Goal: Task Accomplishment & Management: Manage account settings

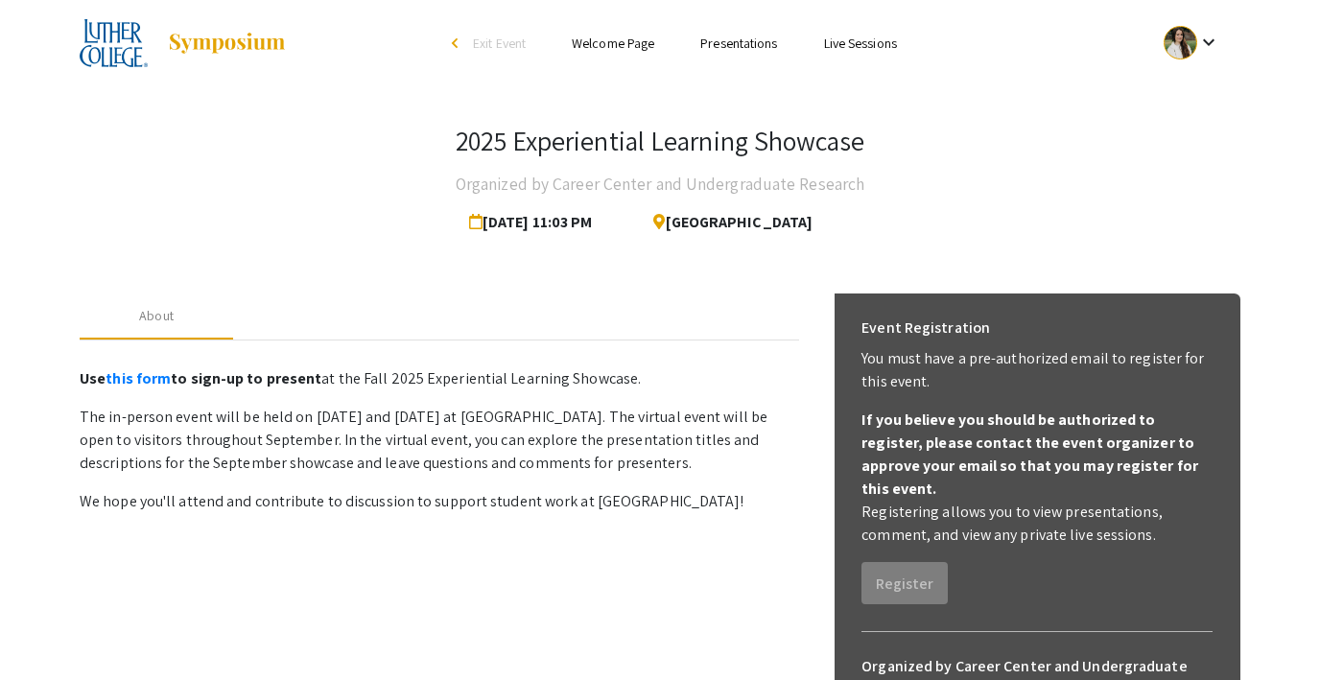
click at [742, 47] on link "Presentations" at bounding box center [738, 43] width 77 height 17
click at [473, 42] on span "Exit Event" at bounding box center [499, 43] width 53 height 17
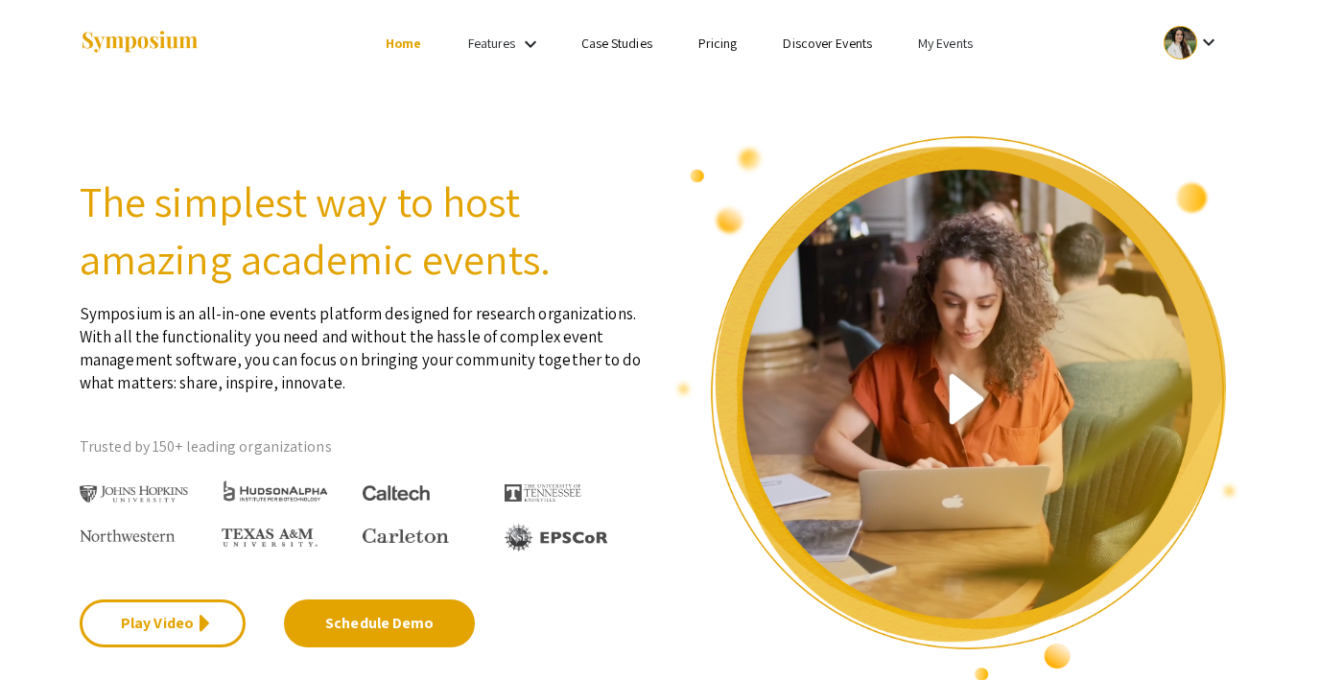
click at [928, 43] on link "My Events" at bounding box center [945, 43] width 55 height 17
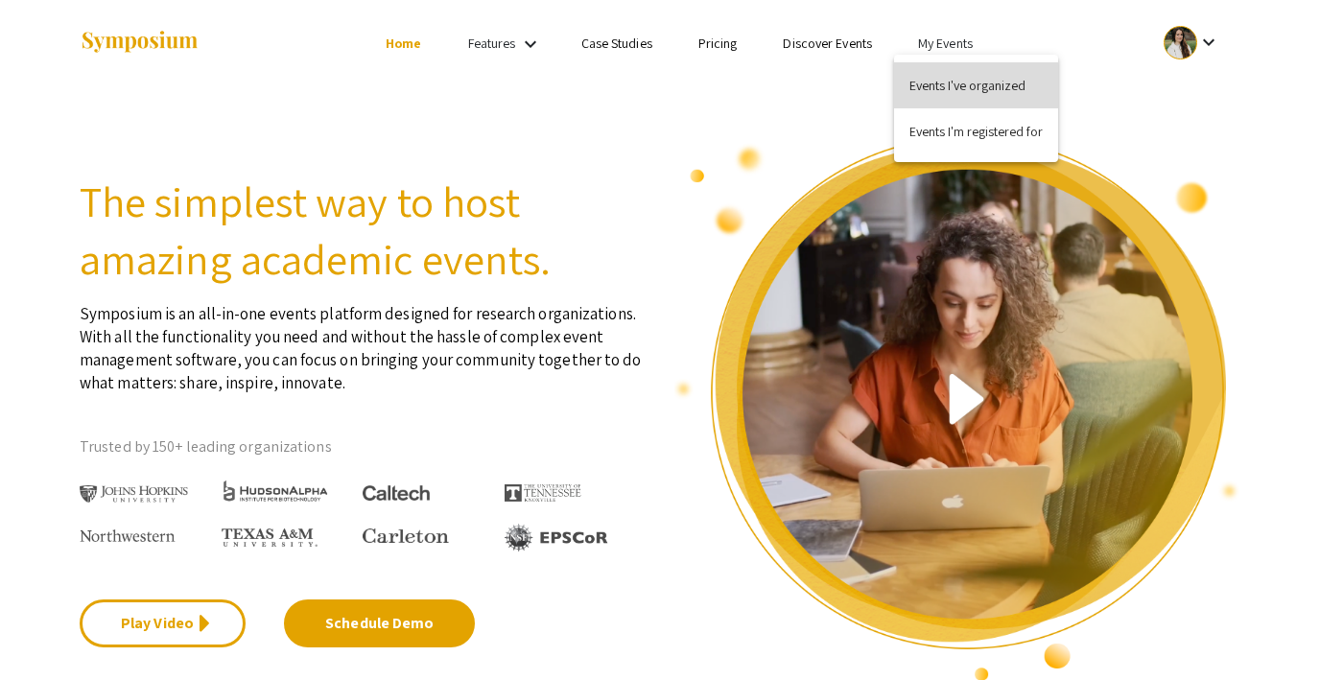
click at [934, 80] on button "Events I've organized" at bounding box center [976, 85] width 164 height 46
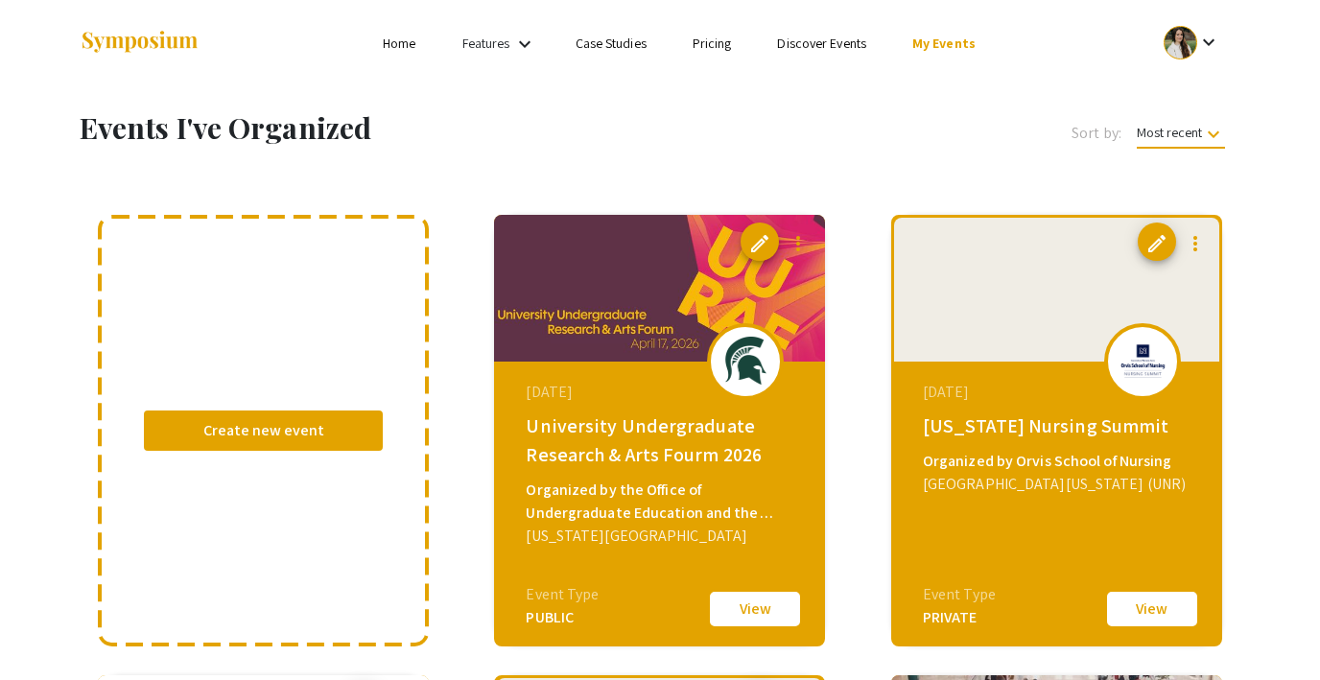
click at [805, 49] on link "Discover Events" at bounding box center [821, 43] width 89 height 17
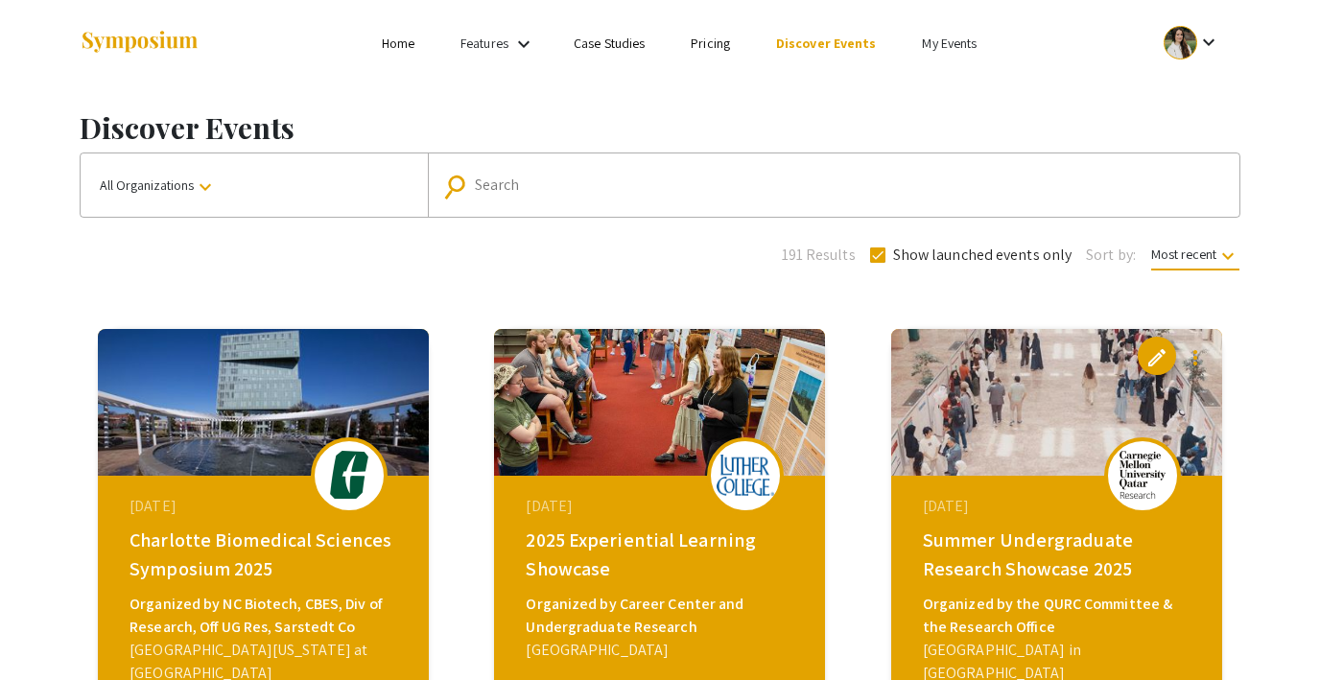
click at [210, 184] on mat-icon "keyboard_arrow_down" at bounding box center [205, 187] width 23 height 23
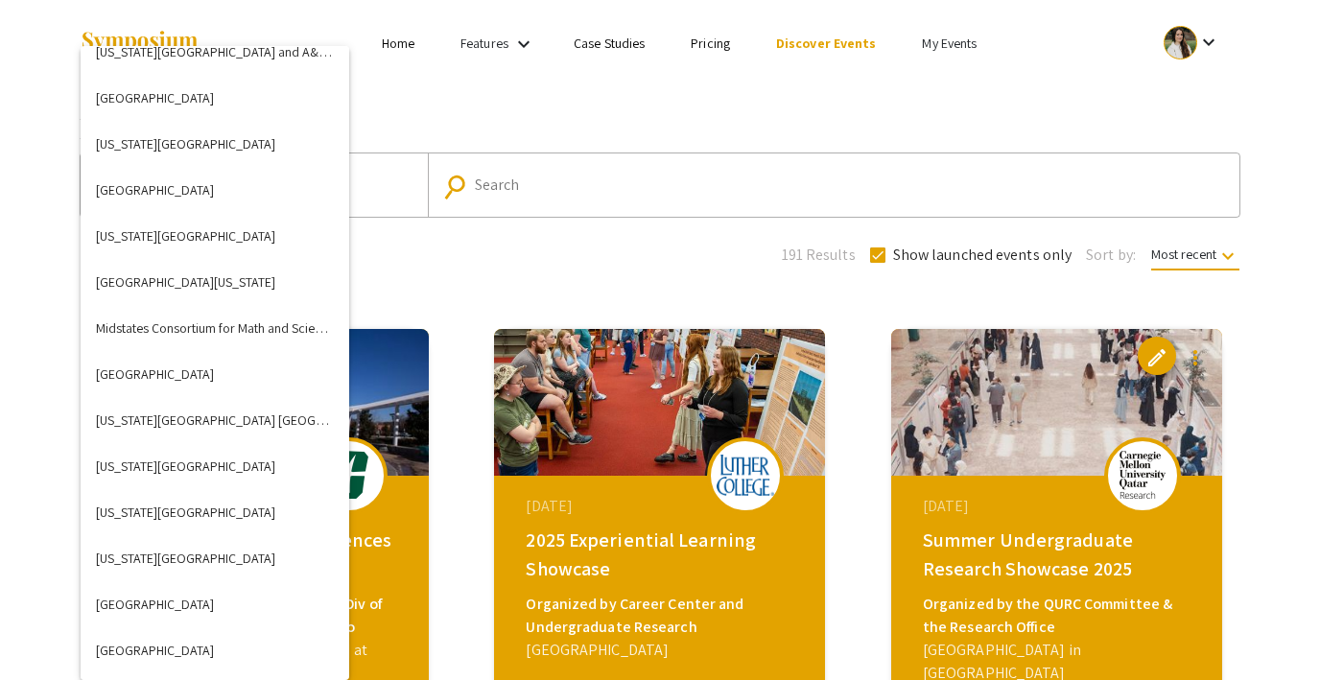
scroll to position [3192, 0]
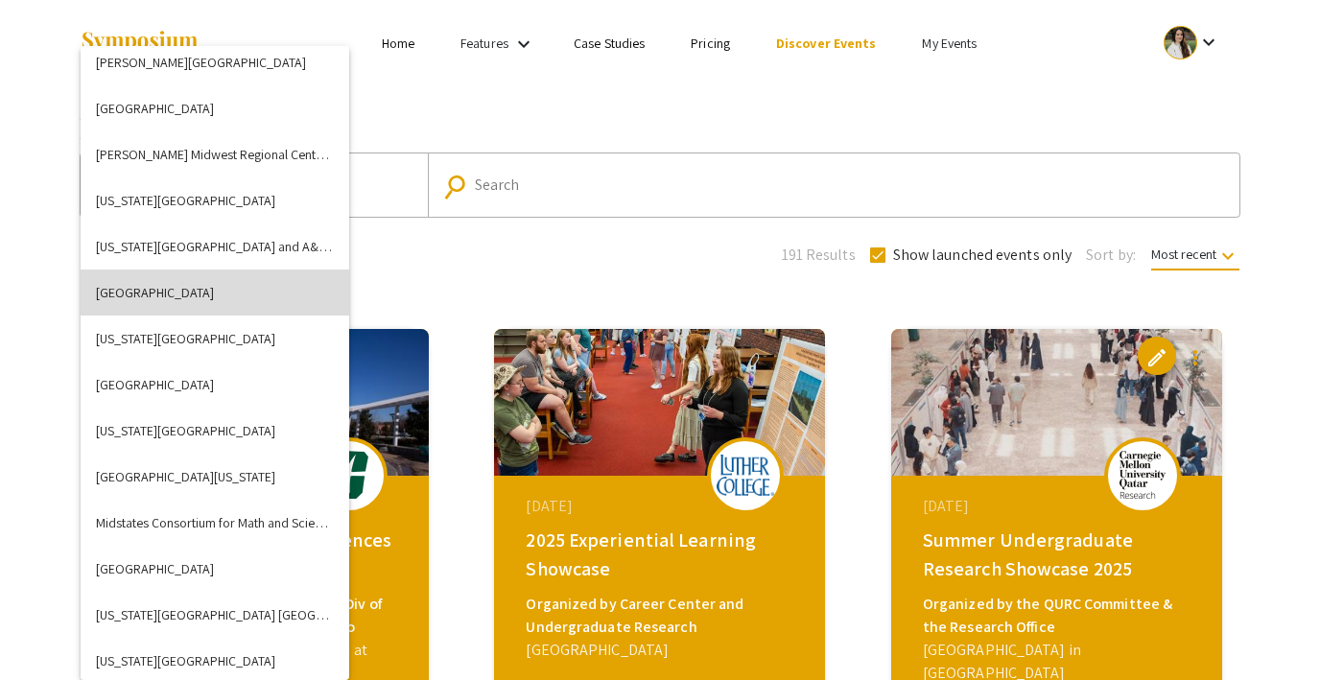
click at [182, 301] on button "Luther College" at bounding box center [215, 293] width 269 height 46
checkbox input "false"
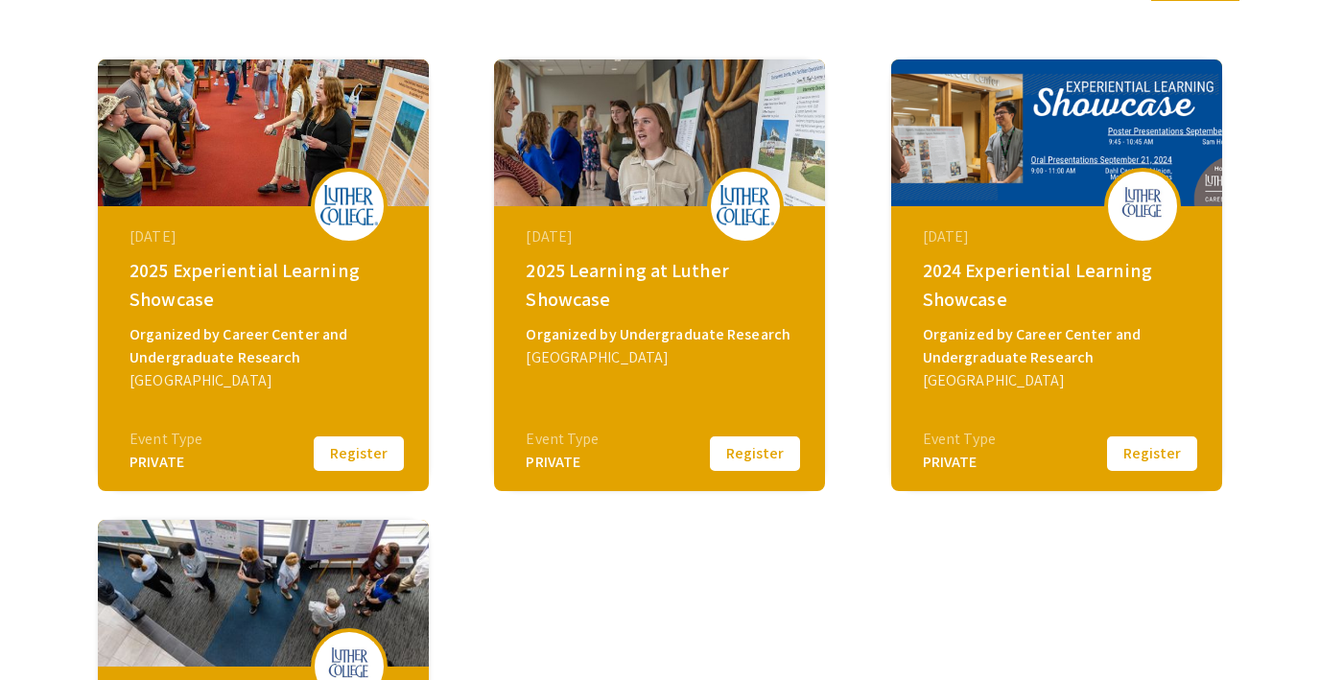
scroll to position [270, 0]
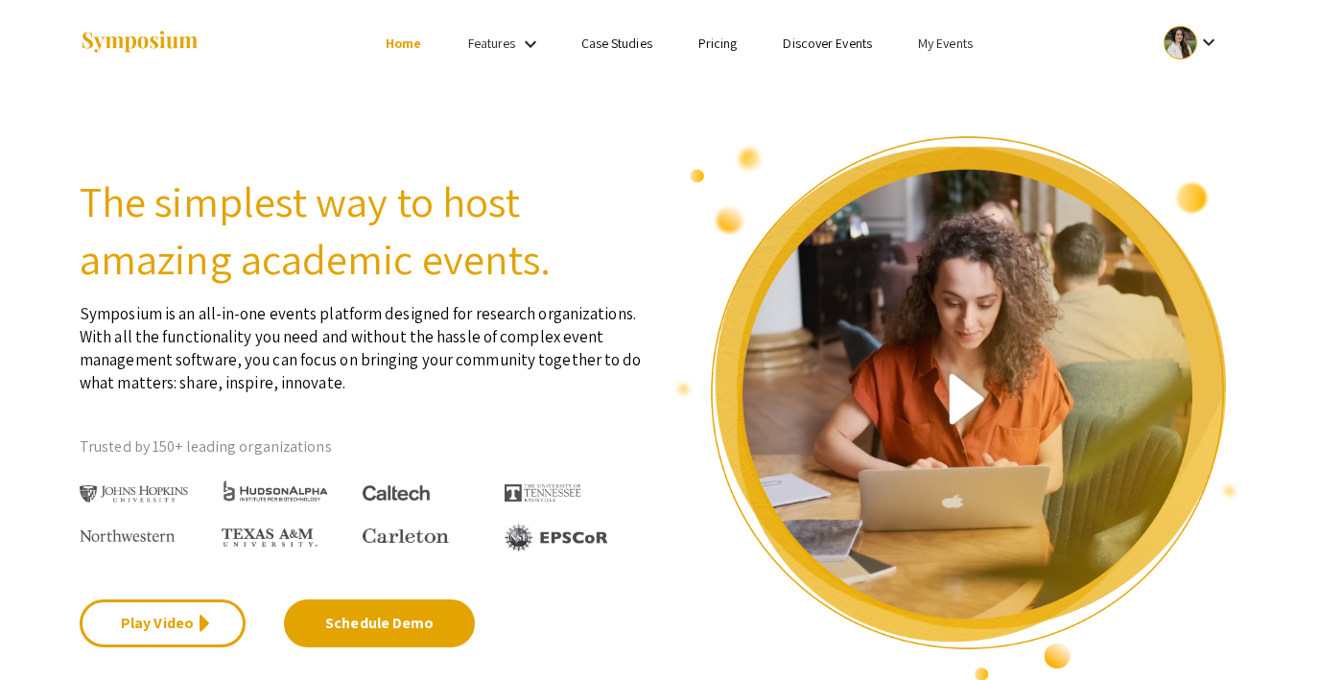
click at [955, 42] on link "My Events" at bounding box center [945, 43] width 55 height 17
click at [948, 72] on button "Events I've organized" at bounding box center [976, 85] width 164 height 46
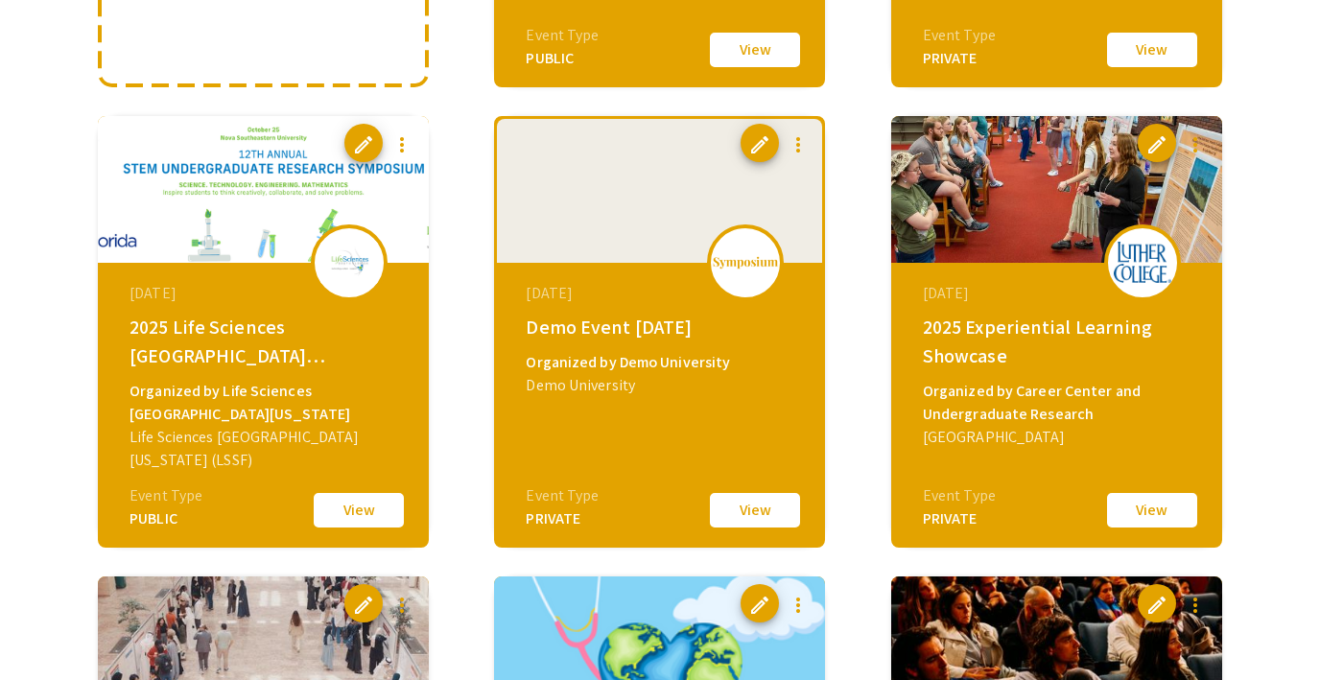
scroll to position [590, 0]
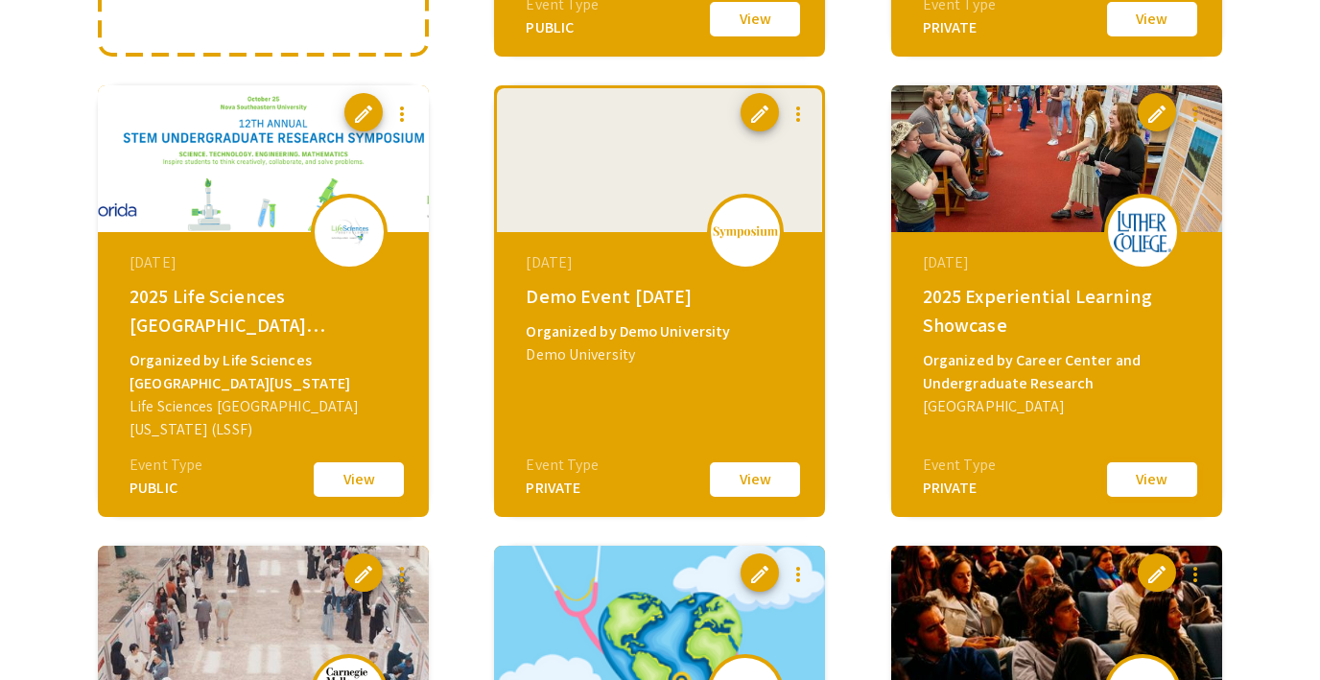
click at [1139, 473] on button "View" at bounding box center [1152, 480] width 96 height 40
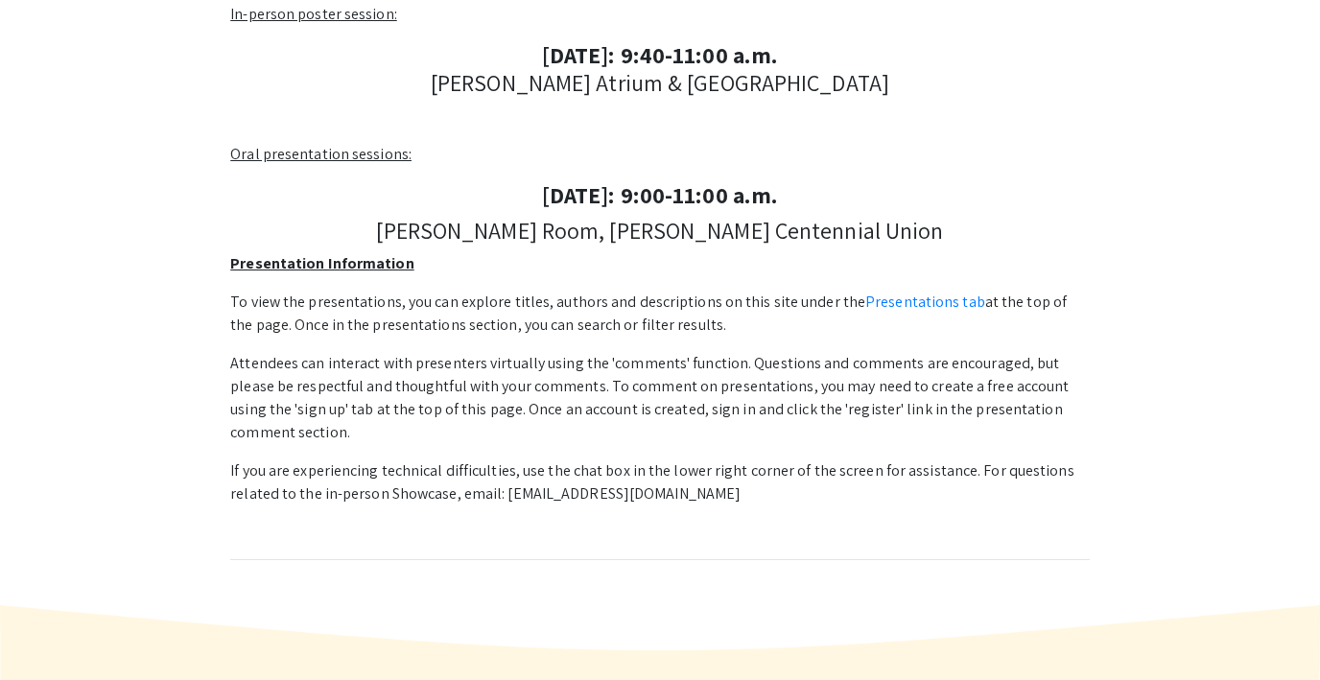
scroll to position [516, 0]
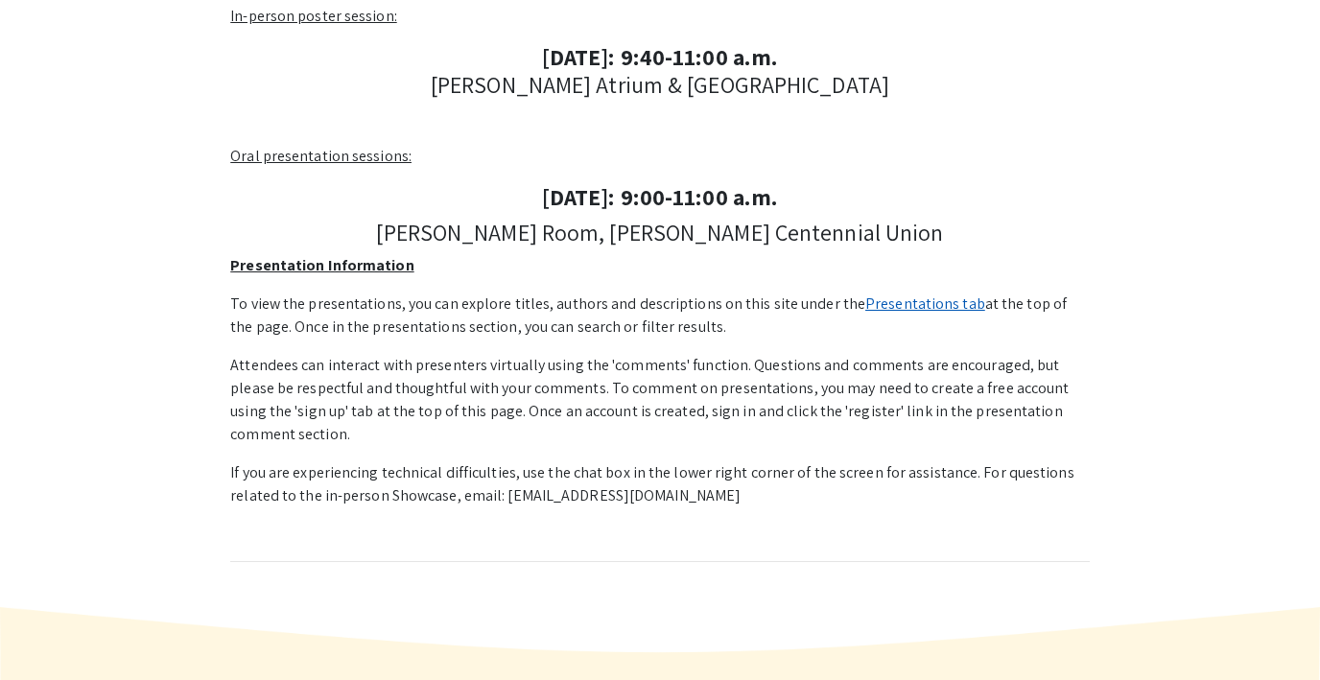
click at [895, 303] on link "Presentations tab" at bounding box center [925, 304] width 120 height 20
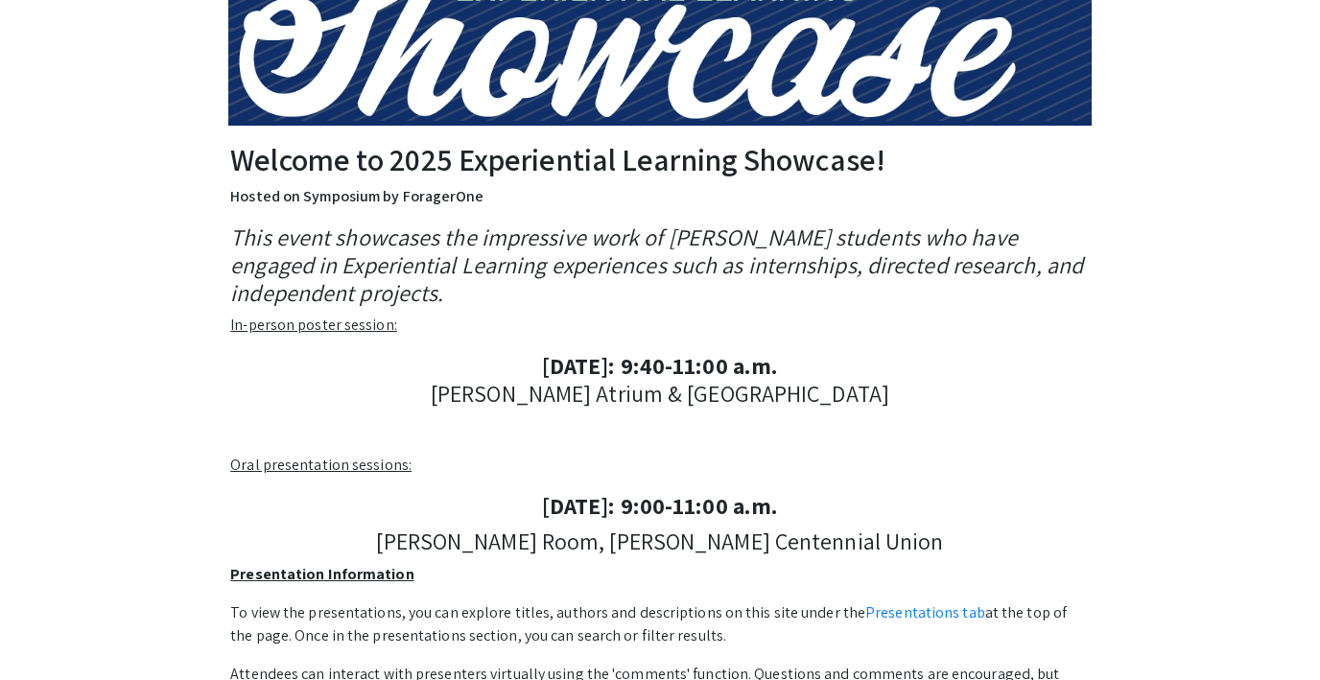
scroll to position [0, 0]
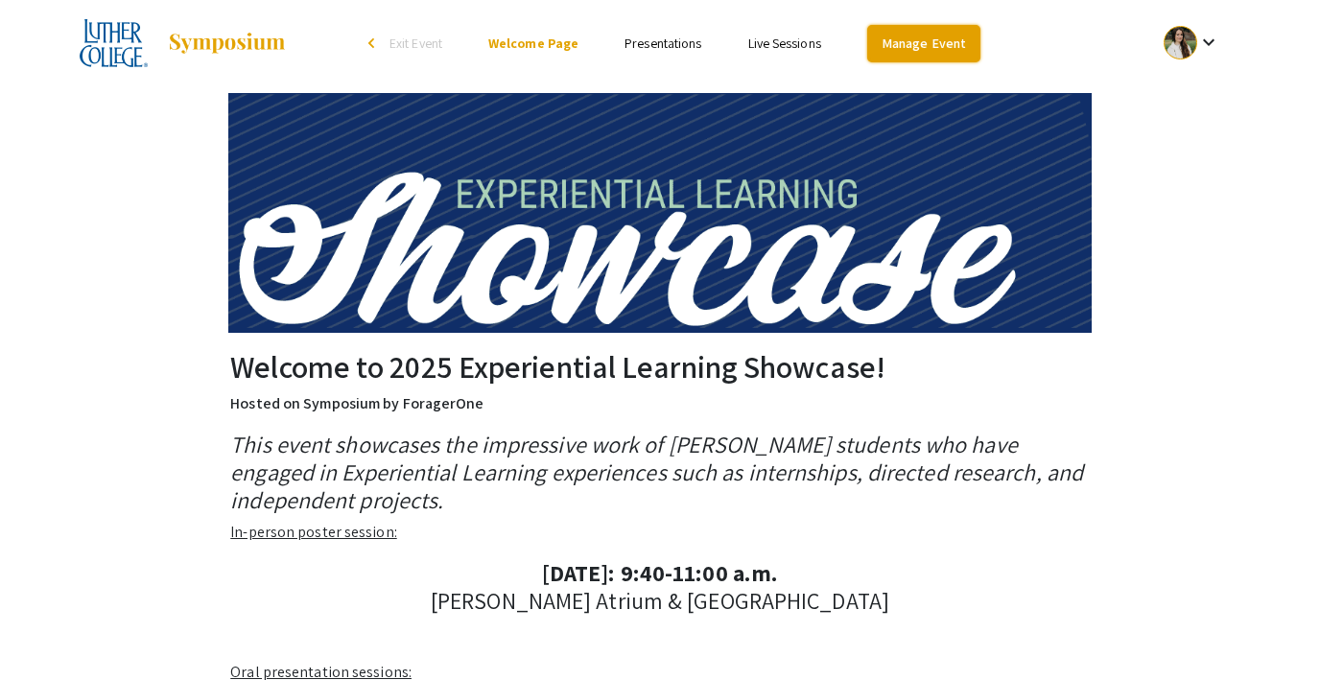
click at [905, 38] on link "Manage Event" at bounding box center [923, 43] width 113 height 37
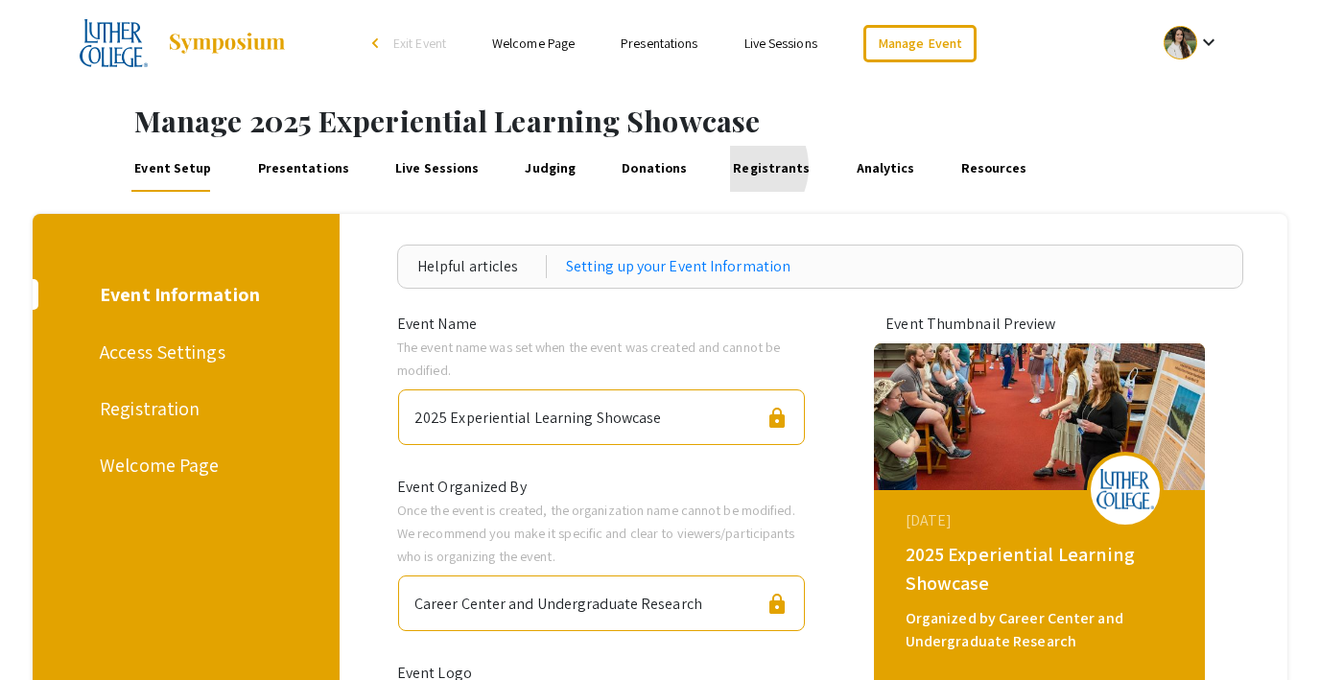
click at [730, 167] on link "Registrants" at bounding box center [771, 169] width 83 height 46
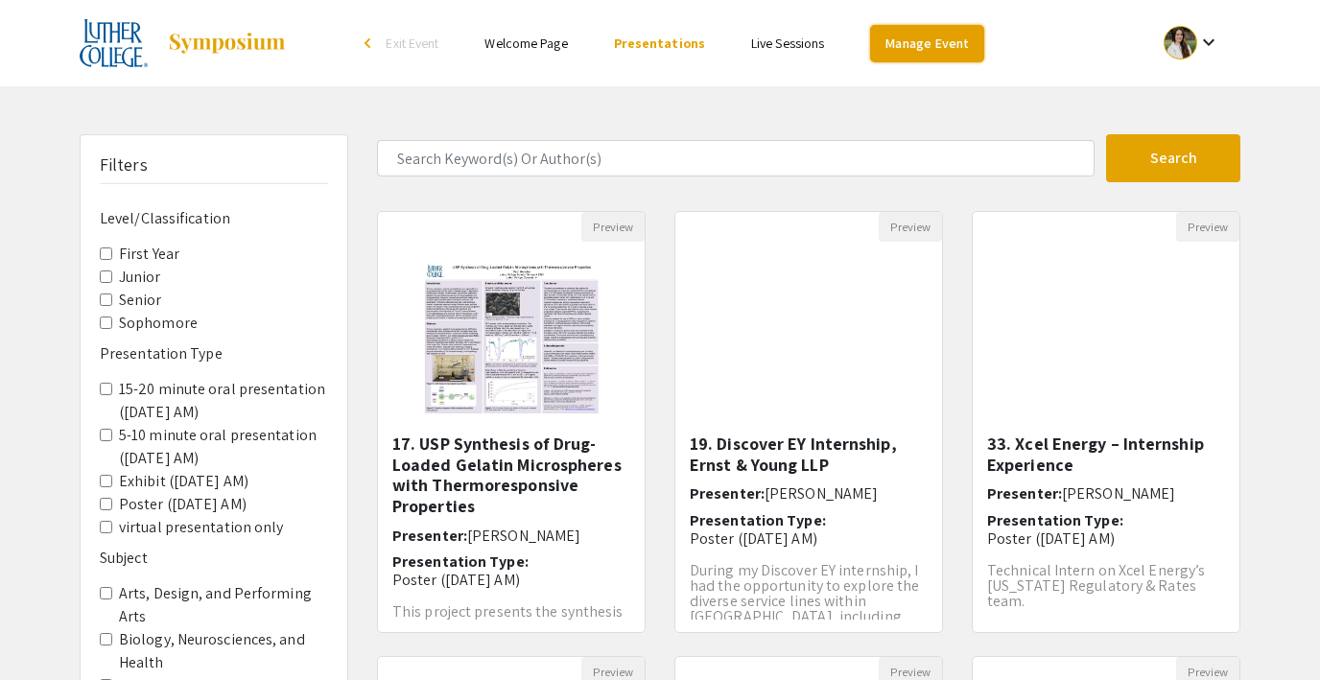
click at [923, 37] on link "Manage Event" at bounding box center [926, 43] width 113 height 37
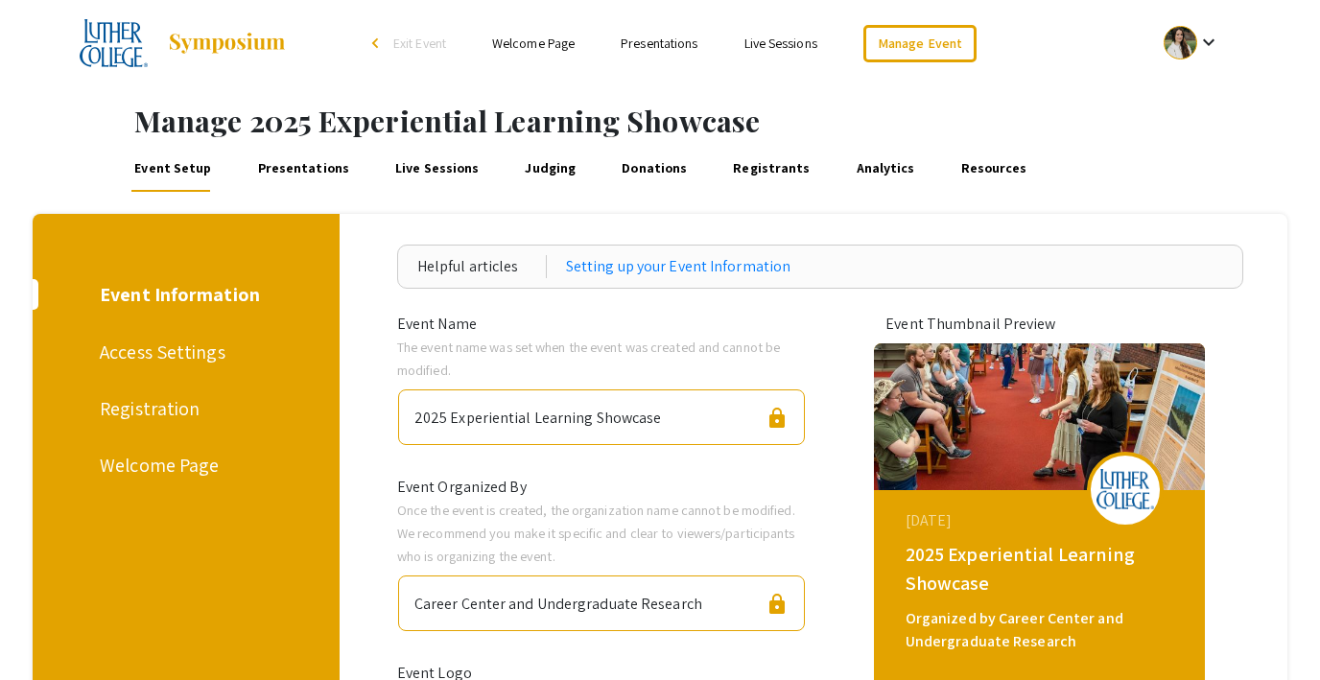
click at [280, 169] on link "Presentations" at bounding box center [303, 169] width 98 height 46
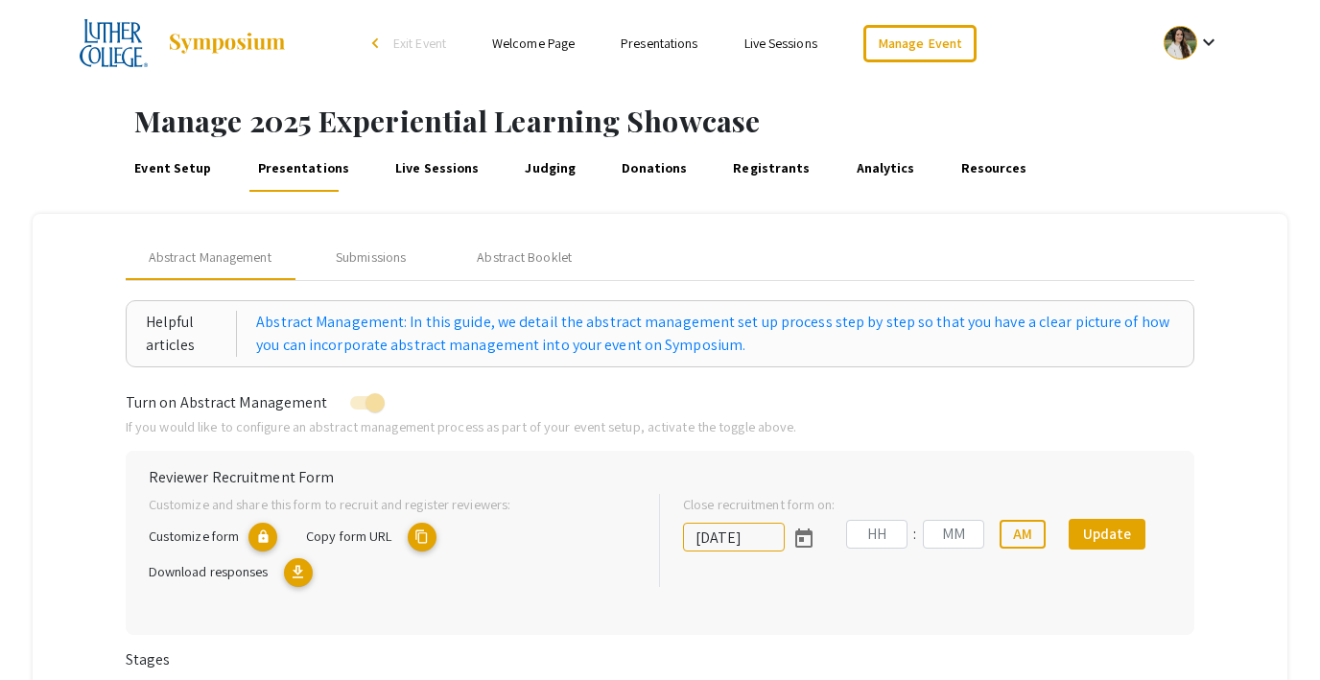
type input "[DATE]"
type input "06"
type input "59"
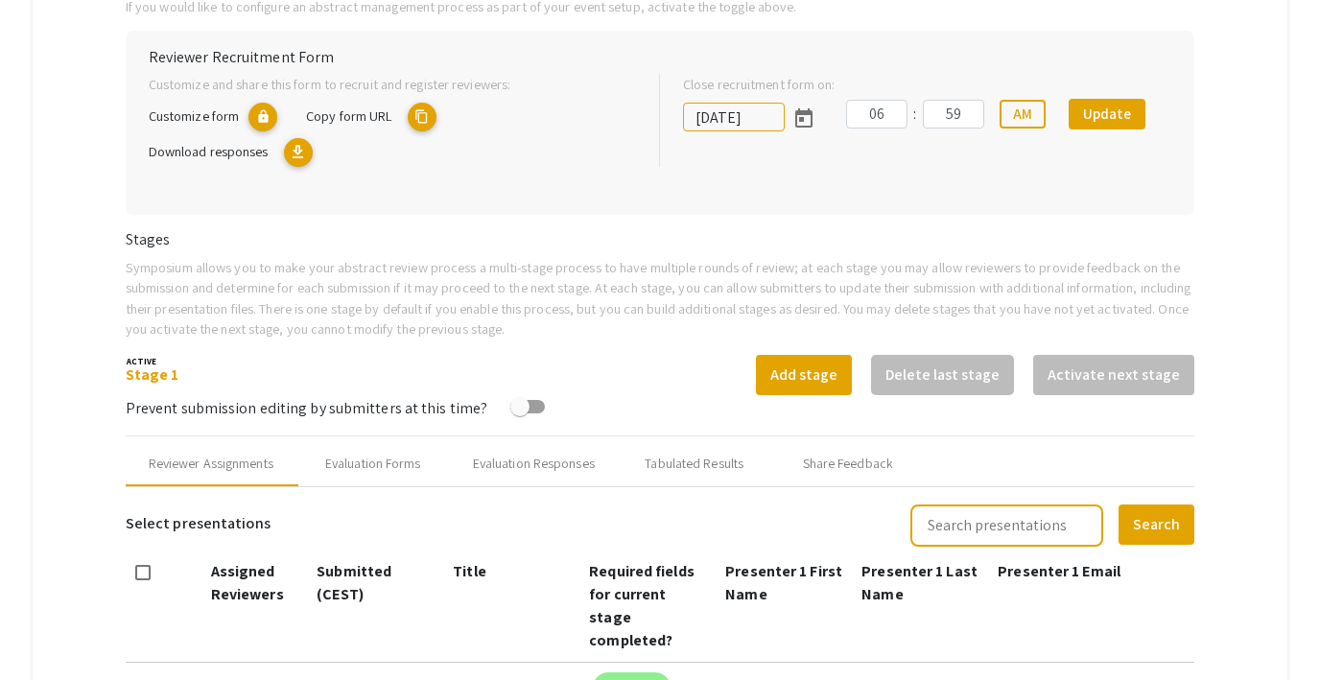
scroll to position [425, 0]
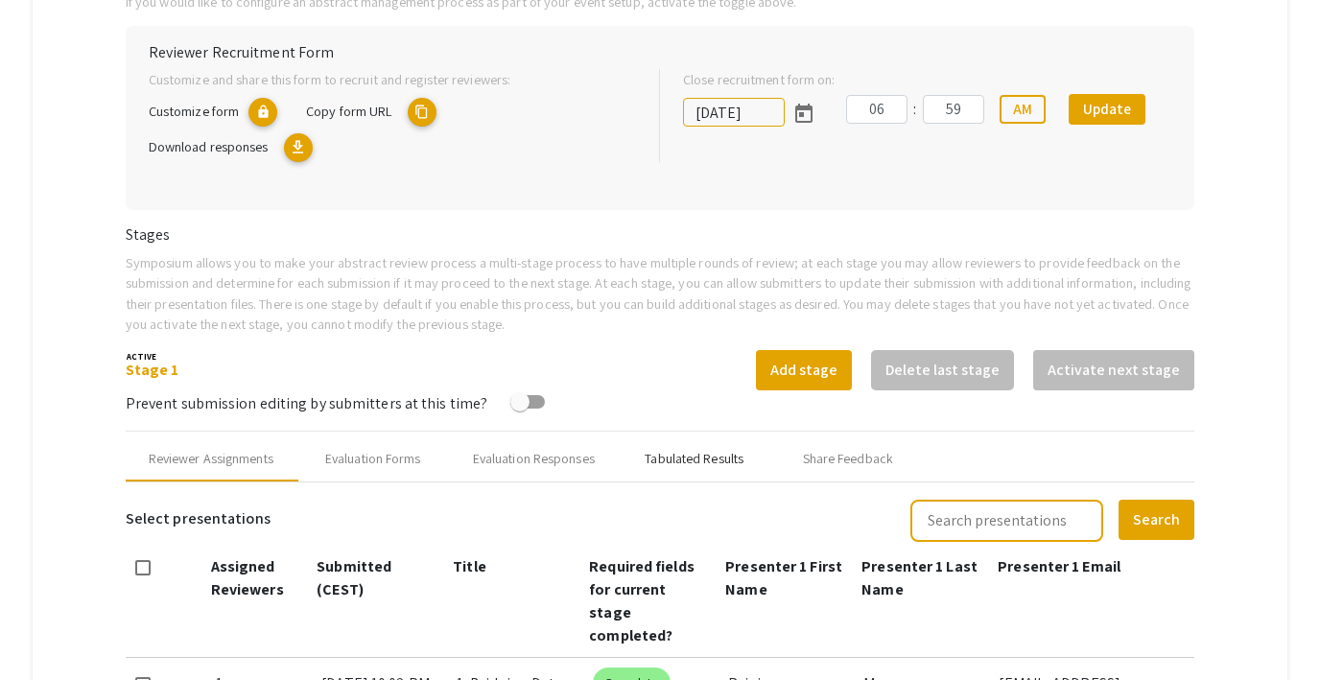
click at [683, 456] on div "Tabulated Results" at bounding box center [694, 459] width 99 height 20
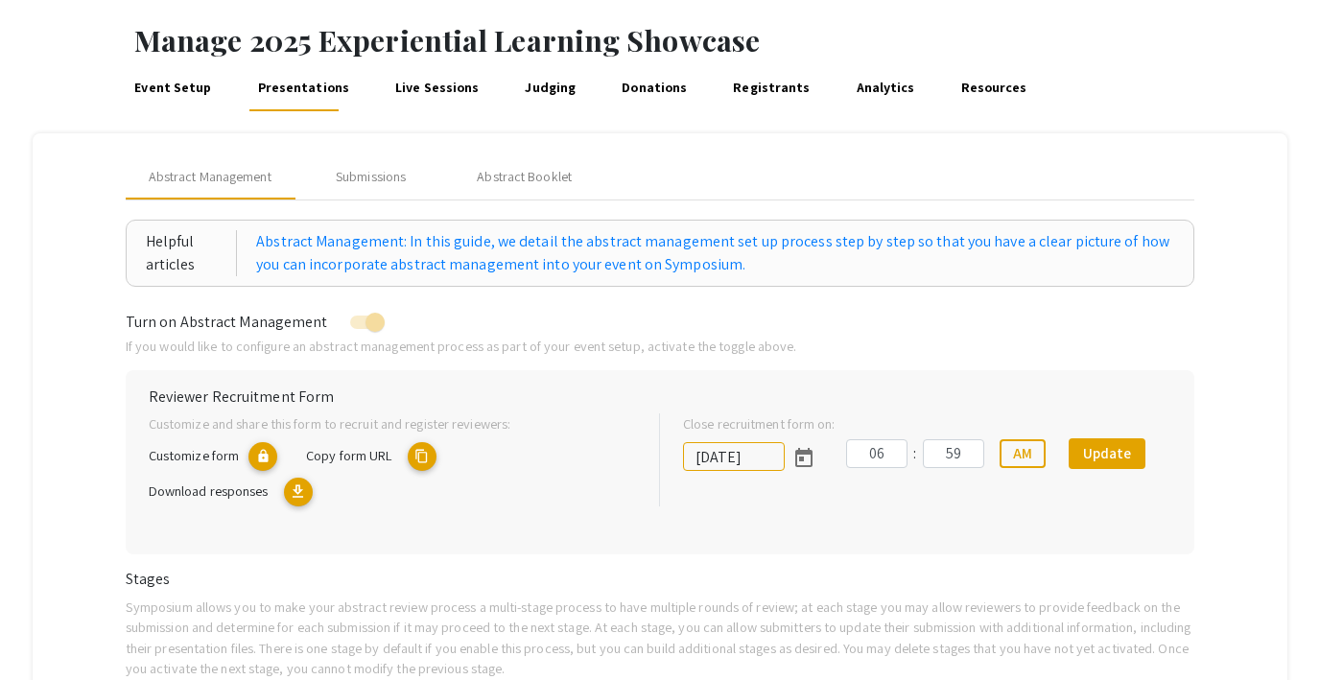
scroll to position [0, 0]
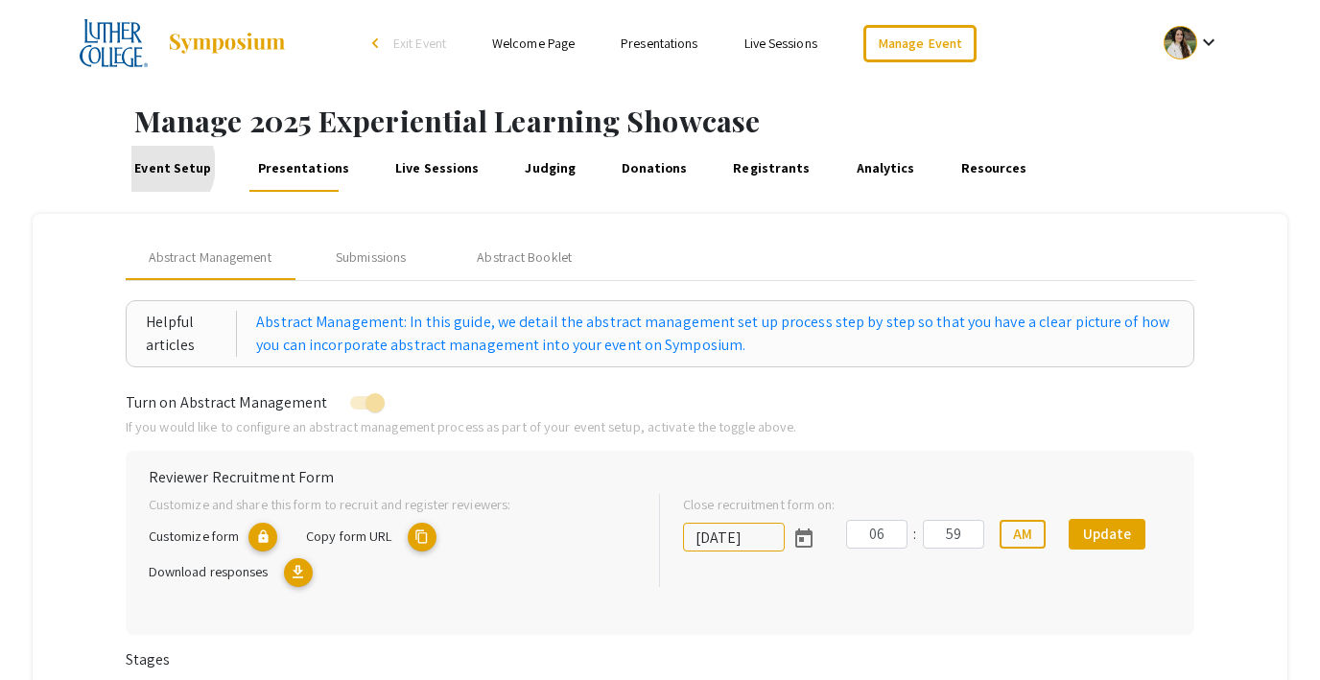
click at [152, 165] on link "Event Setup" at bounding box center [172, 169] width 83 height 46
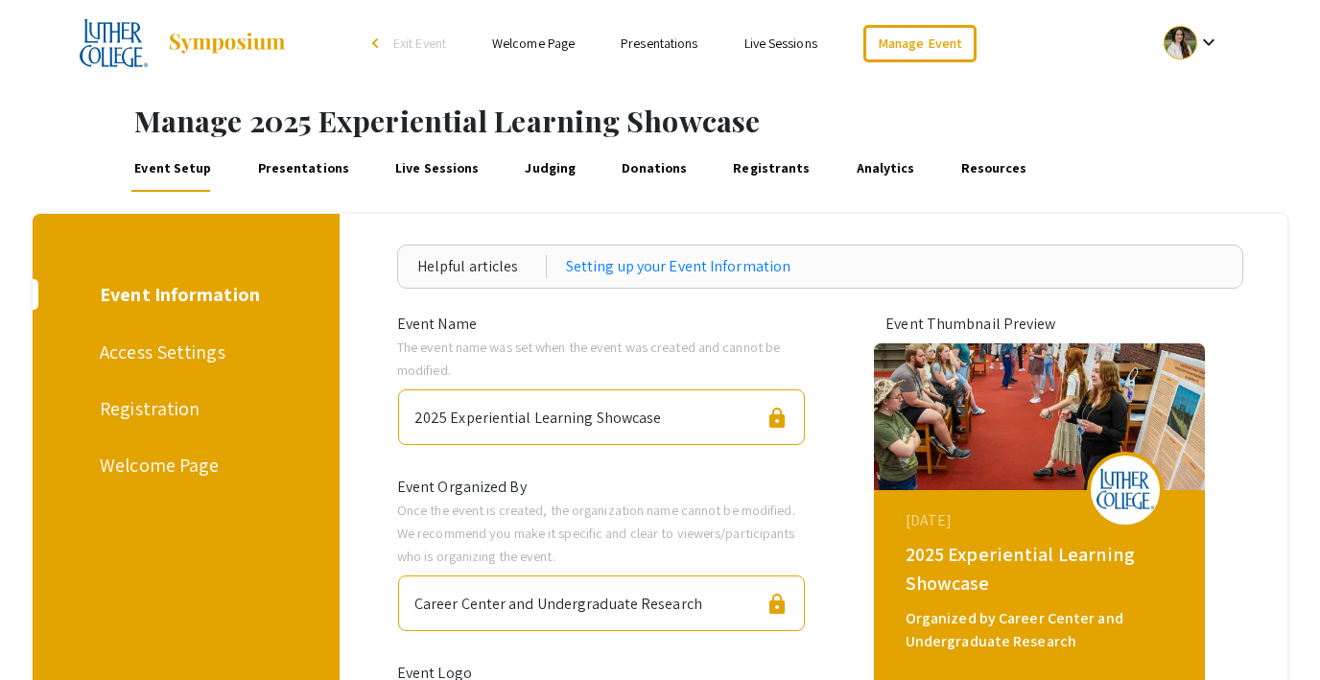
click at [273, 175] on link "Presentations" at bounding box center [303, 169] width 98 height 46
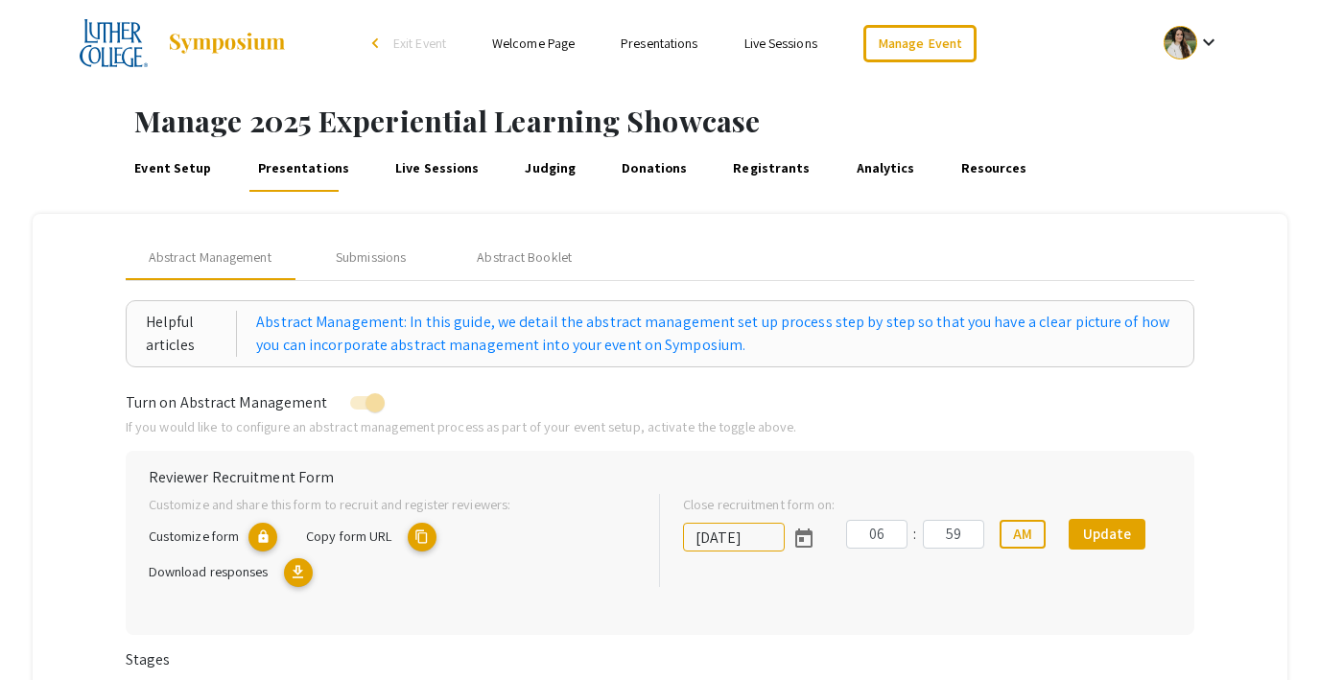
click at [190, 162] on link "Event Setup" at bounding box center [172, 169] width 83 height 46
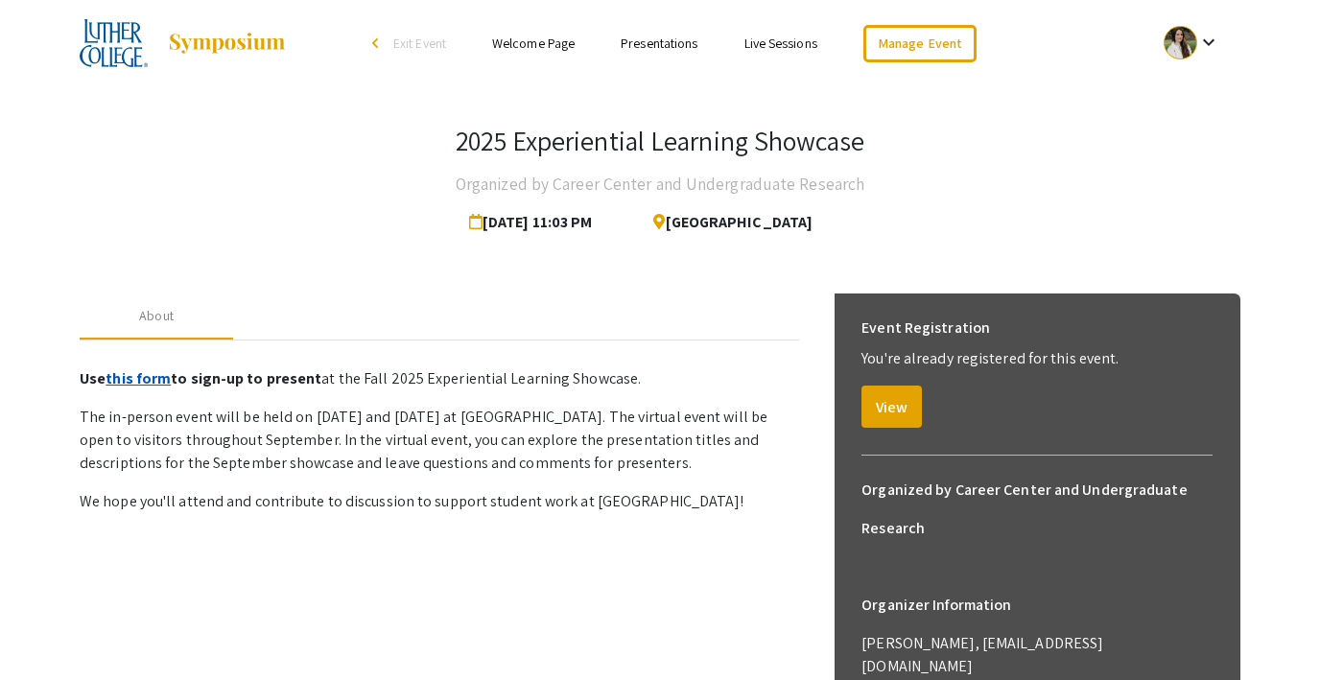
click at [132, 379] on link "this form" at bounding box center [138, 378] width 65 height 20
click at [394, 41] on span "Exit Event" at bounding box center [419, 43] width 53 height 17
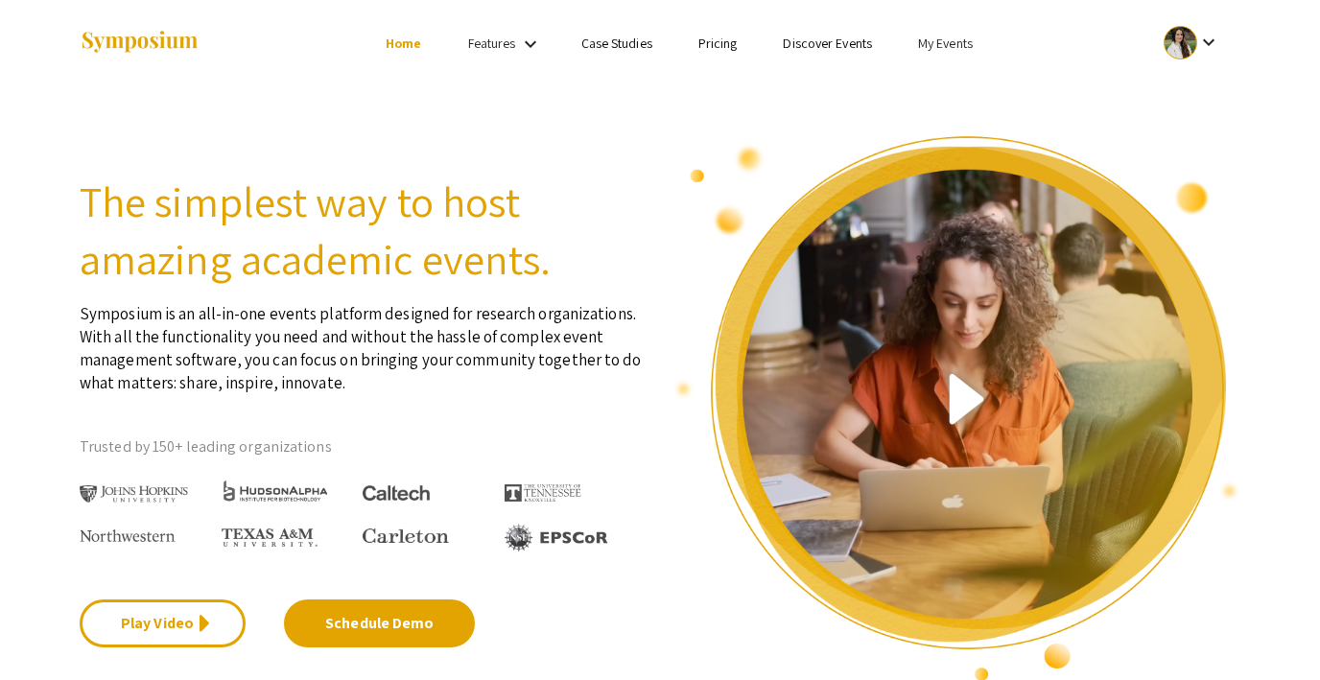
click at [941, 37] on link "My Events" at bounding box center [945, 43] width 55 height 17
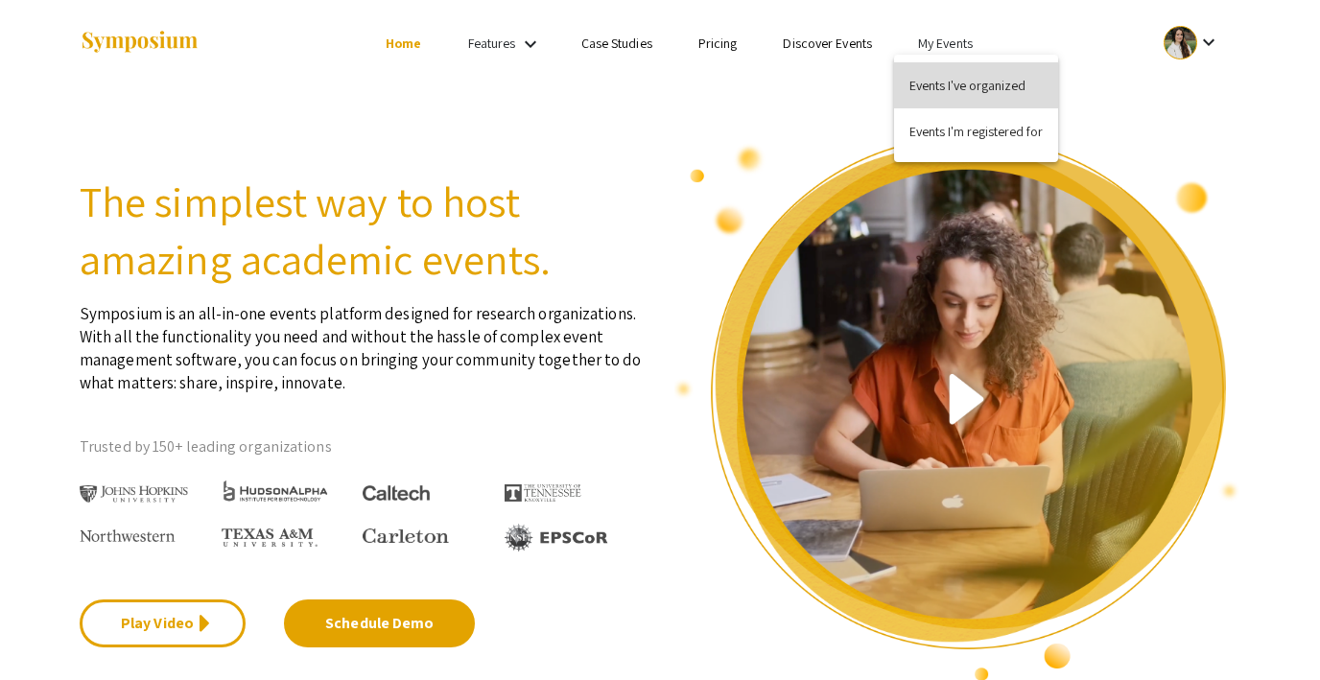
click at [941, 65] on button "Events I've organized" at bounding box center [976, 85] width 164 height 46
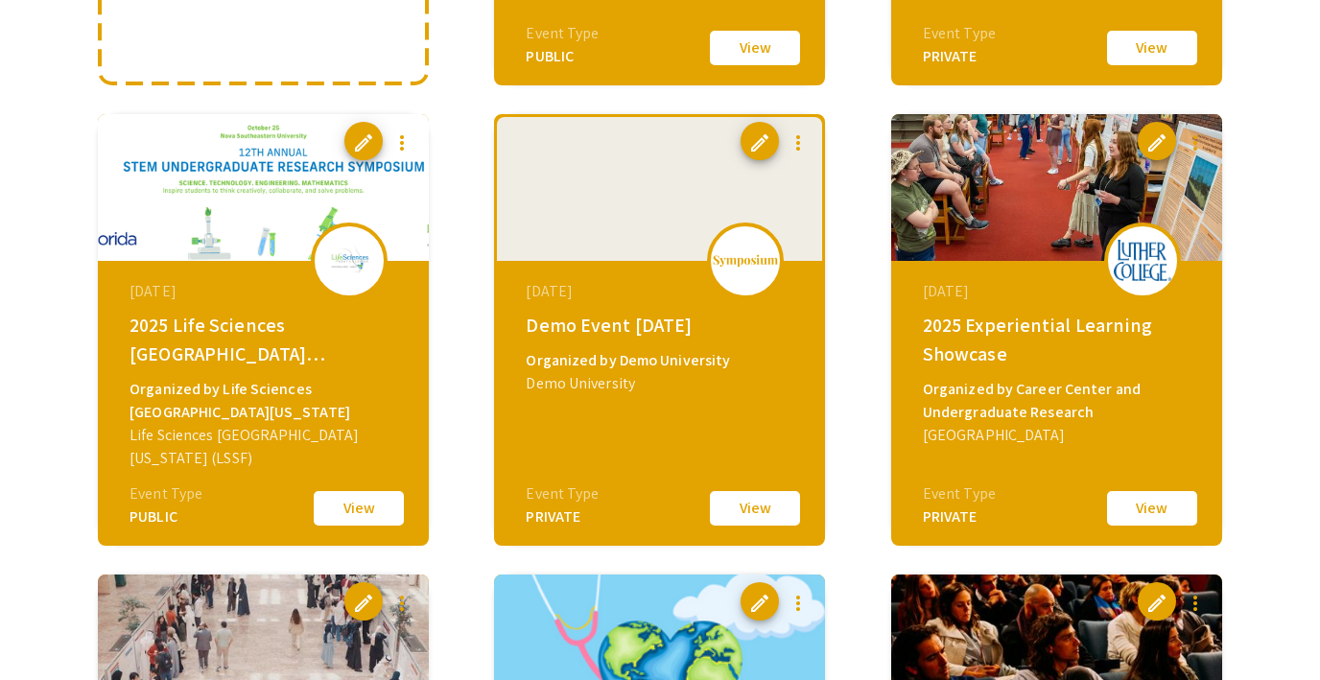
scroll to position [569, 0]
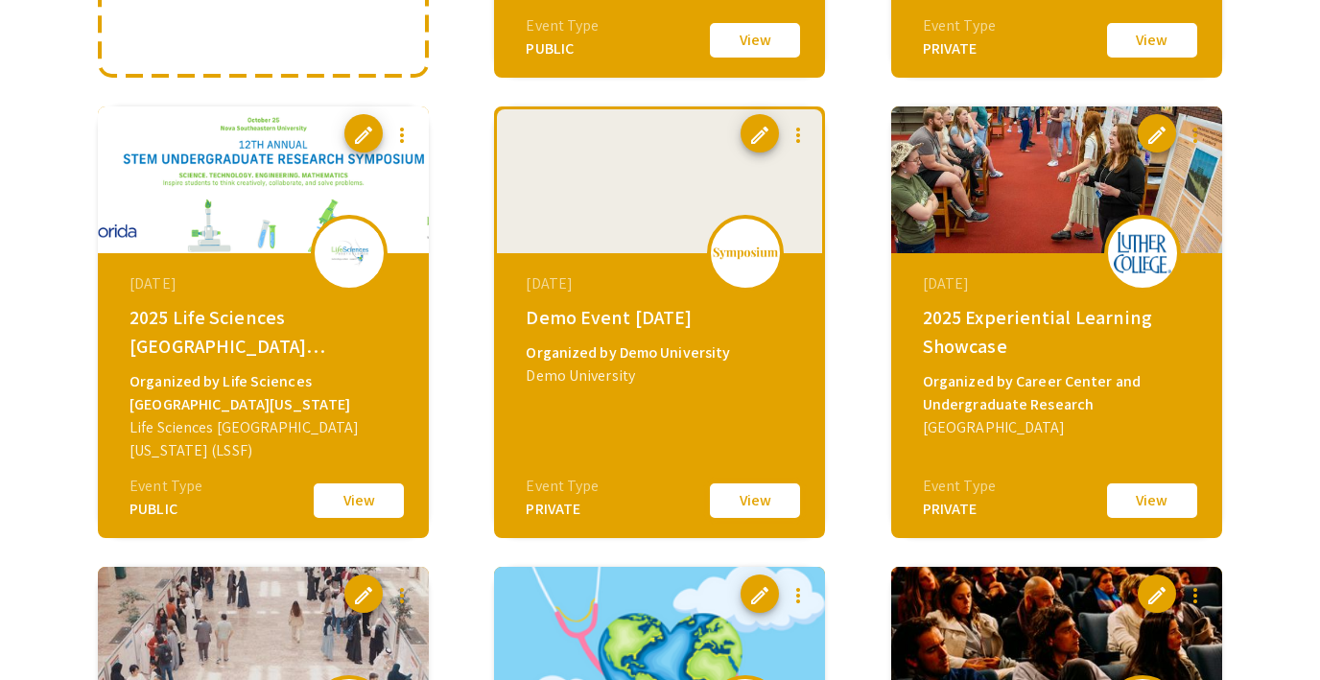
click at [730, 515] on button "View" at bounding box center [755, 501] width 96 height 40
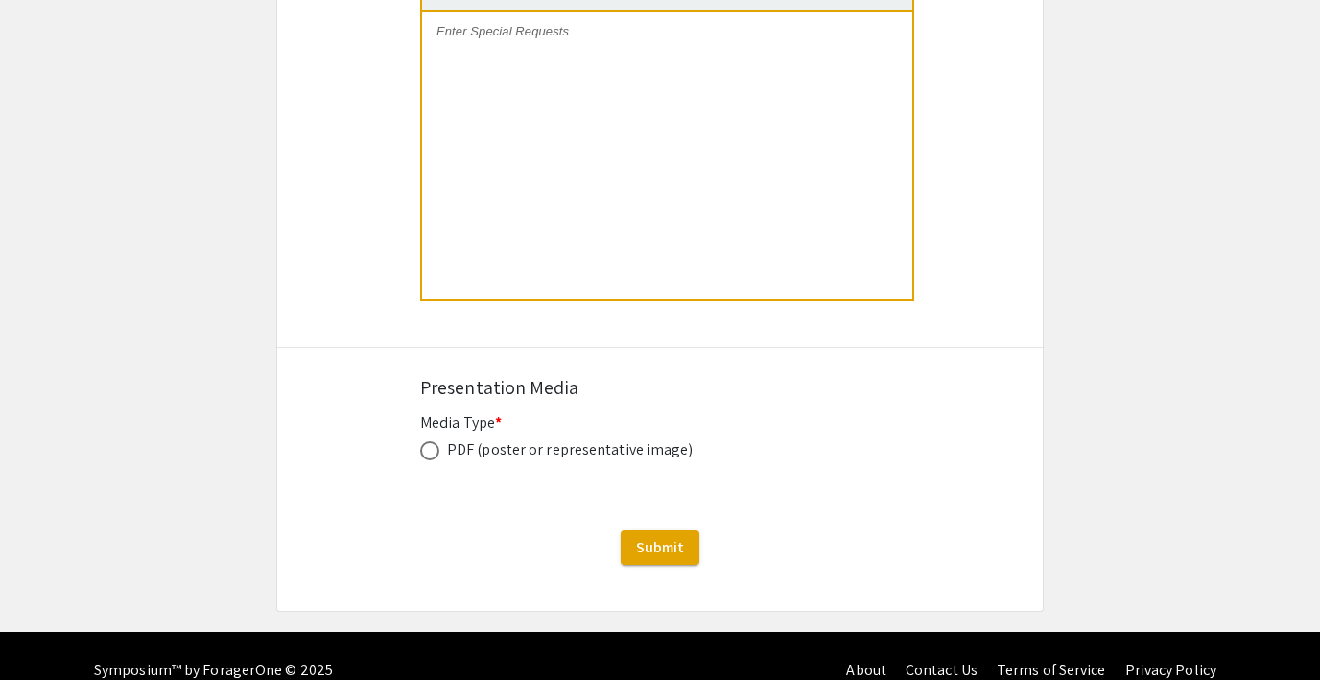
scroll to position [4057, 0]
